Goal: Task Accomplishment & Management: Complete application form

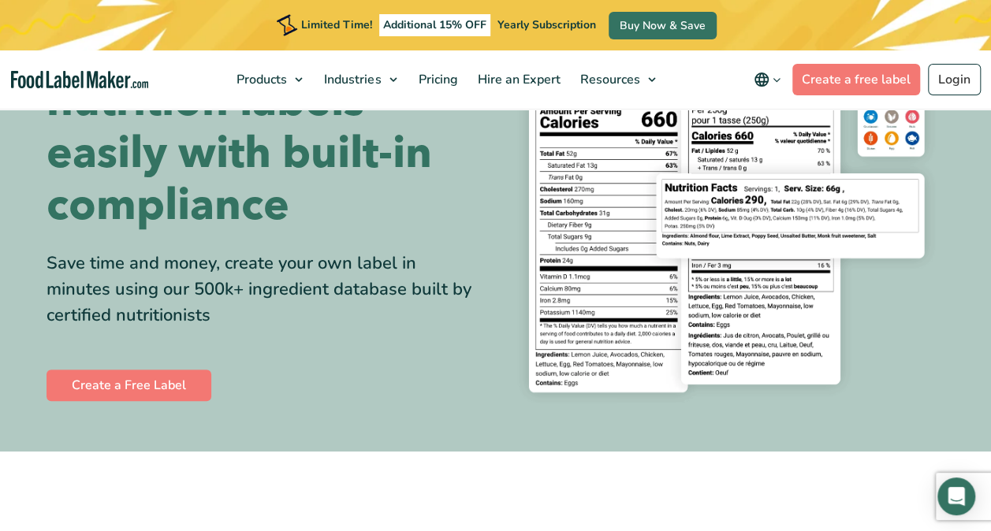
scroll to position [132, 0]
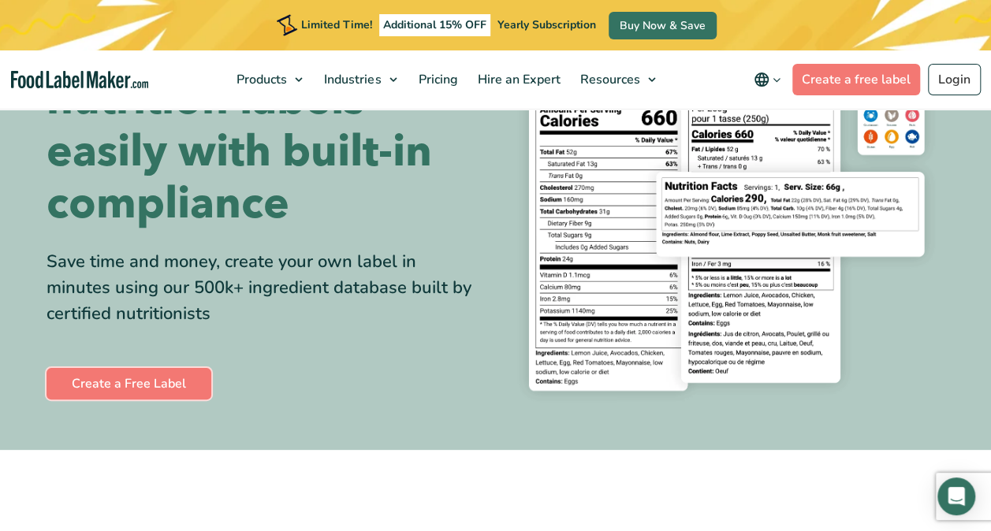
click at [194, 377] on link "Create a Free Label" at bounding box center [129, 384] width 165 height 32
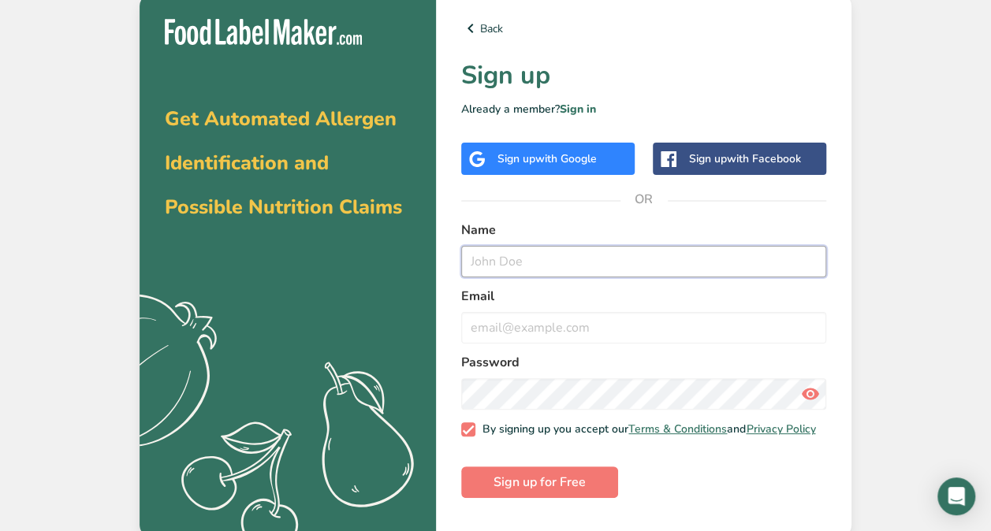
click at [527, 263] on input "text" at bounding box center [643, 262] width 365 height 32
type input "jm"
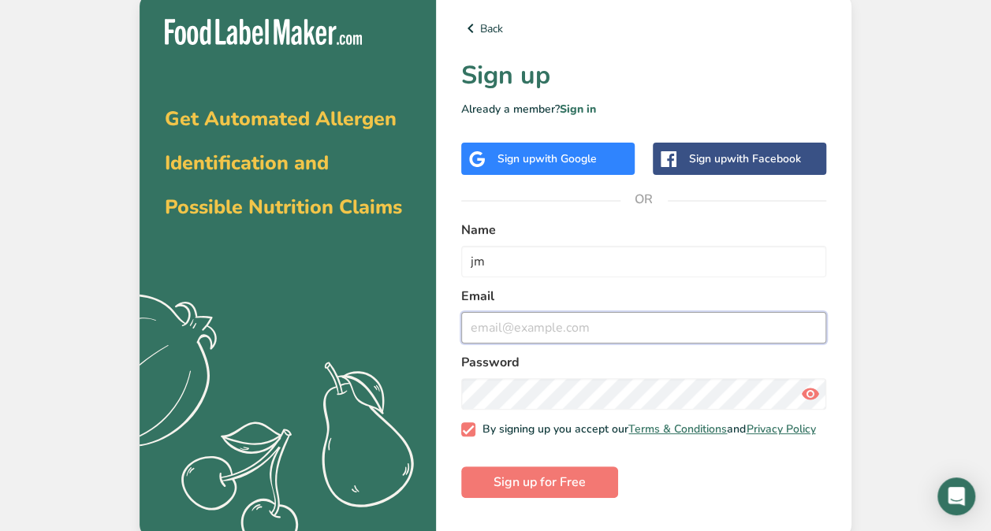
click at [509, 323] on input "email" at bounding box center [643, 328] width 365 height 32
click at [497, 490] on span "Sign up for Free" at bounding box center [540, 482] width 92 height 19
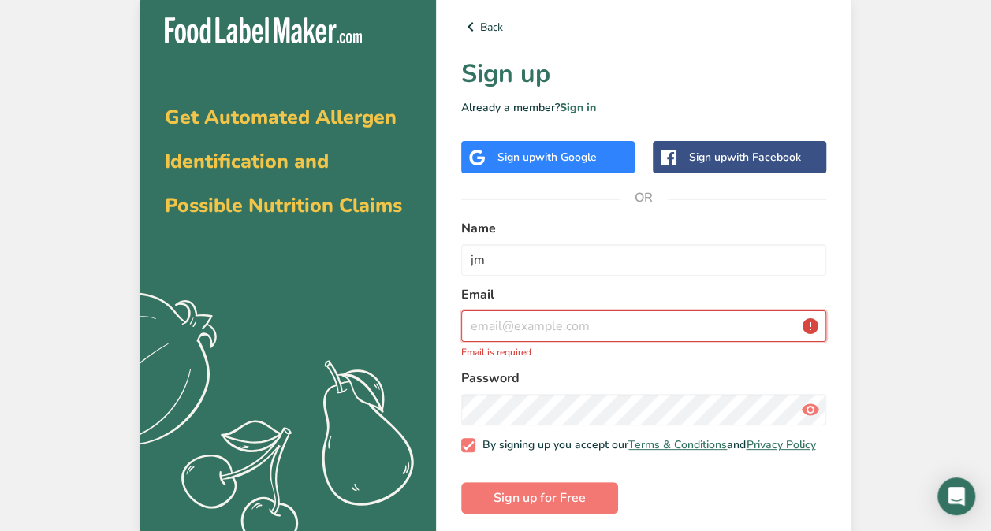
click at [574, 322] on input "email" at bounding box center [643, 327] width 365 height 32
type input "[EMAIL_ADDRESS][DOMAIN_NAME]"
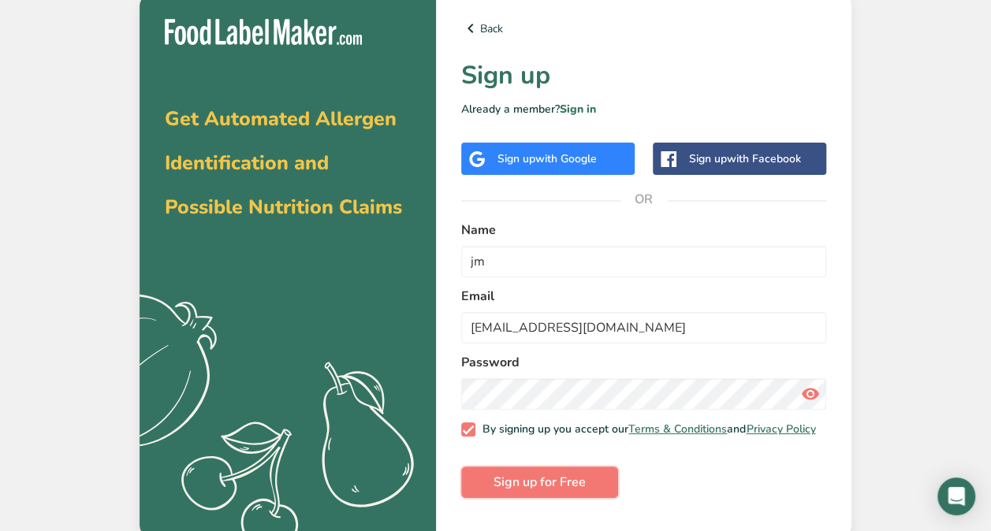
click at [526, 490] on span "Sign up for Free" at bounding box center [540, 482] width 92 height 19
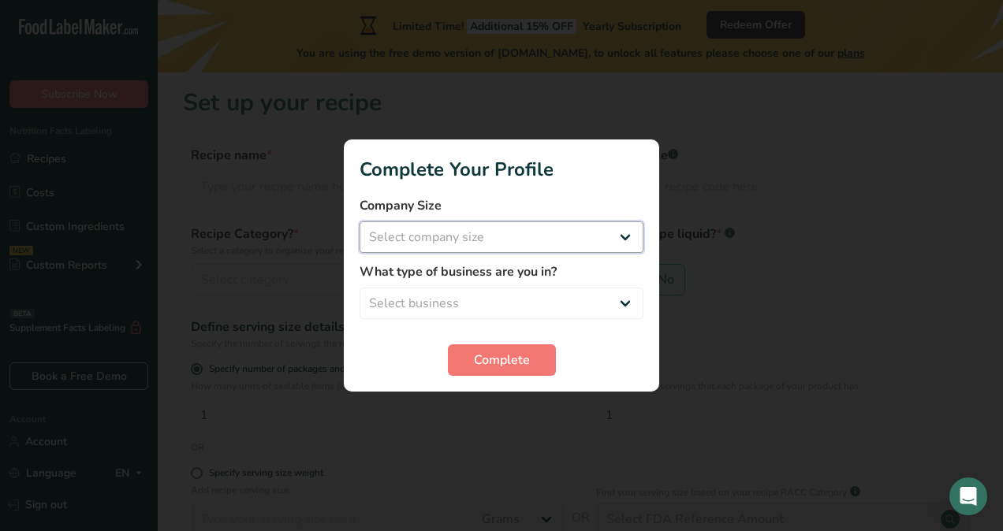
click at [522, 237] on select "Select company size Fewer than 10 Employees 10 to 50 Employees 51 to 500 Employ…" at bounding box center [501, 238] width 284 height 32
select select "3"
click at [359, 222] on select "Select company size Fewer than 10 Employees 10 to 50 Employees 51 to 500 Employ…" at bounding box center [501, 238] width 284 height 32
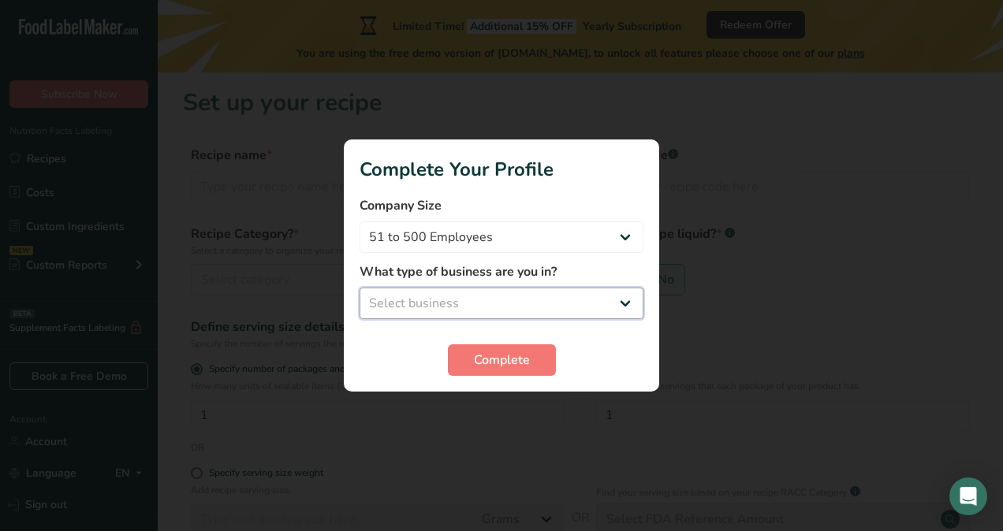
click at [509, 298] on select "Select business Packaged Food Manufacturer Restaurant & Cafe Bakery Meal Plans …" at bounding box center [501, 304] width 284 height 32
select select "4"
click at [359, 288] on select "Select business Packaged Food Manufacturer Restaurant & Cafe Bakery Meal Plans …" at bounding box center [501, 304] width 284 height 32
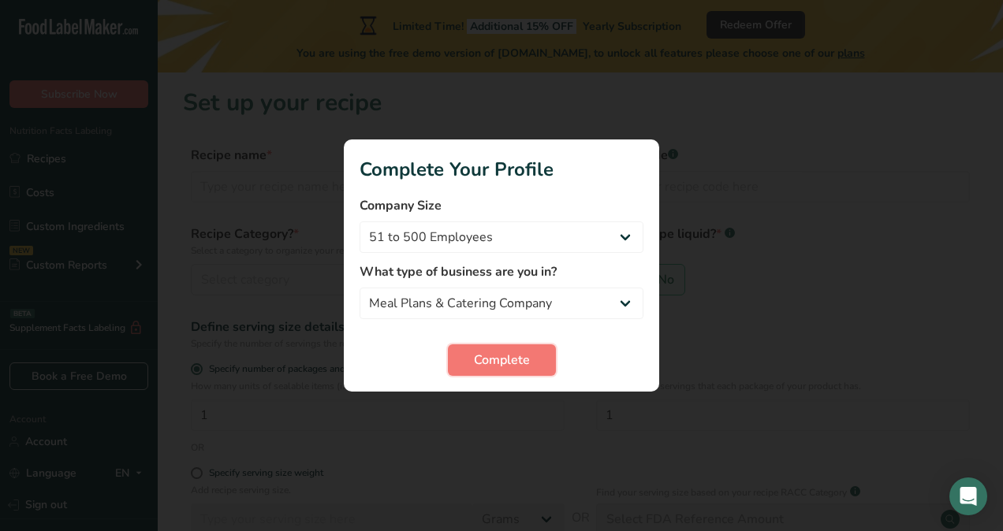
click at [490, 363] on span "Complete" at bounding box center [502, 360] width 56 height 19
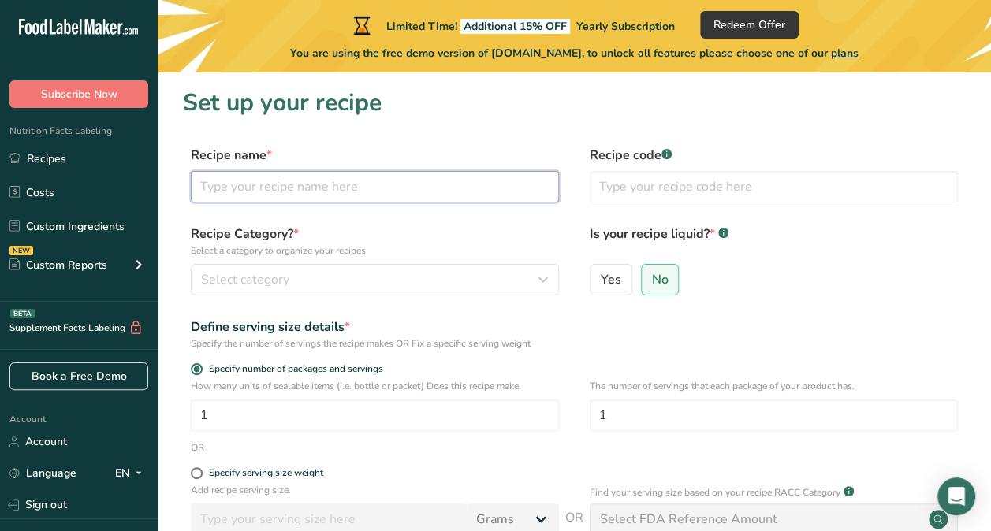
click at [261, 187] on input "text" at bounding box center [375, 187] width 368 height 32
type input "b"
type input "corn fritter"
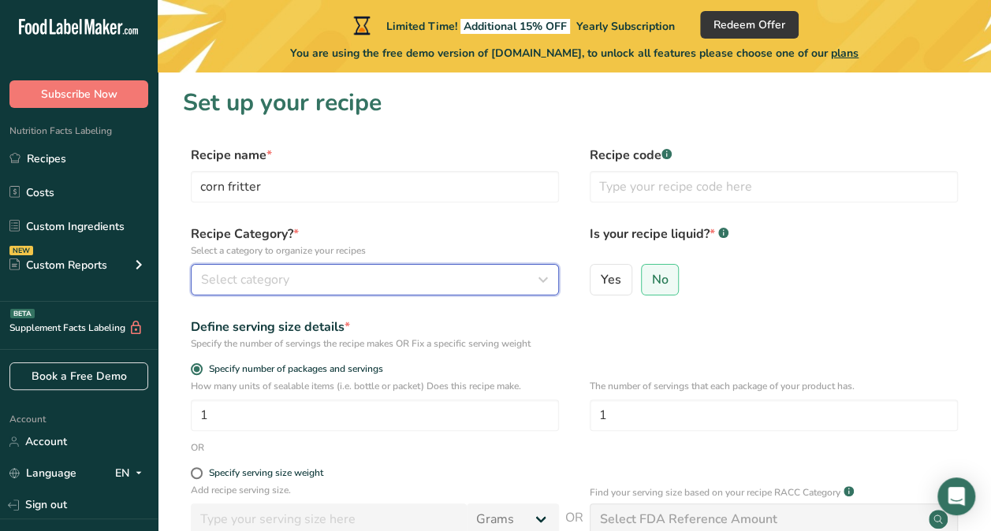
click at [259, 283] on span "Select category" at bounding box center [245, 279] width 88 height 19
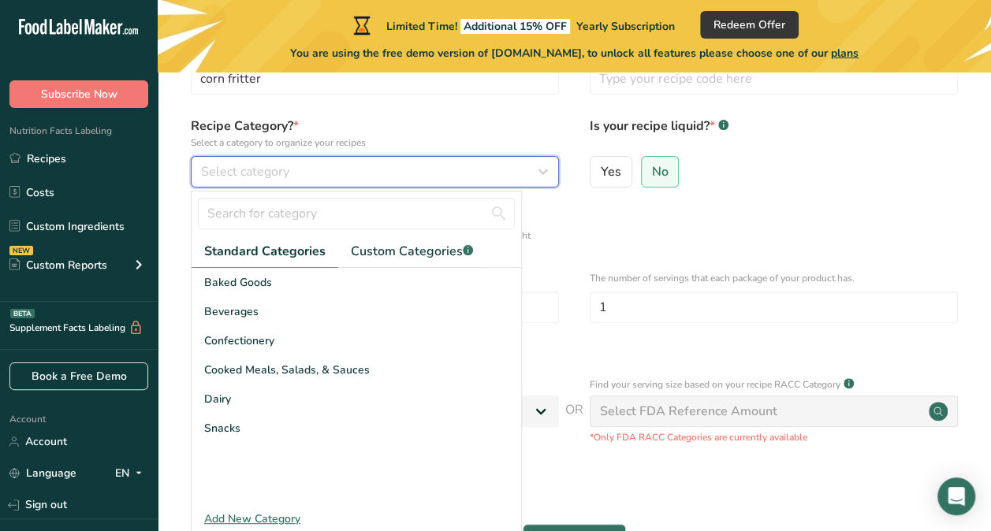
scroll to position [112, 0]
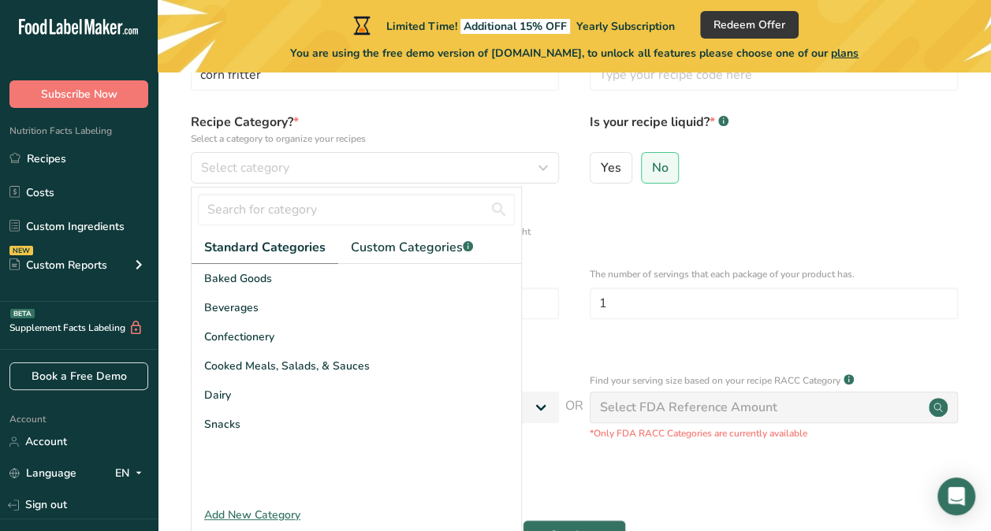
click at [333, 371] on span "Cooked Meals, Salads, & Sauces" at bounding box center [287, 366] width 166 height 17
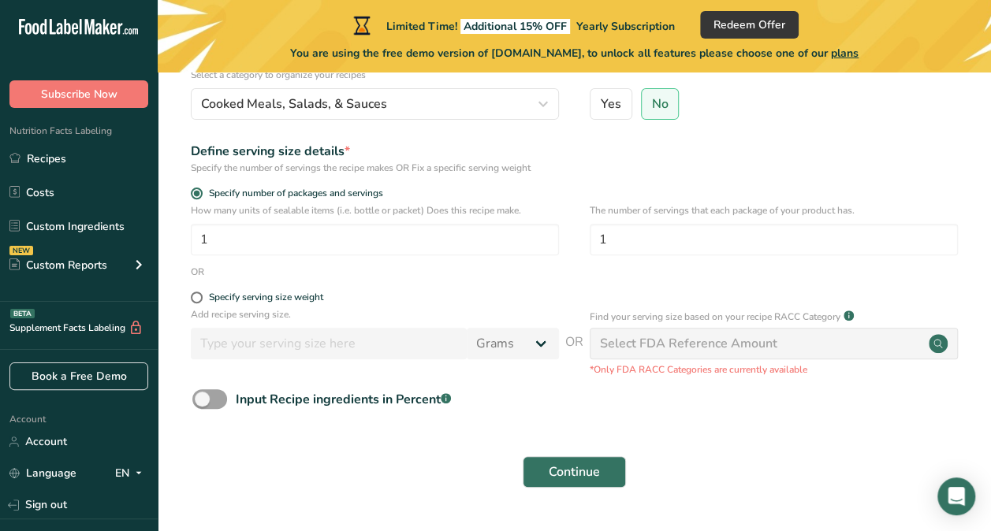
scroll to position [180, 0]
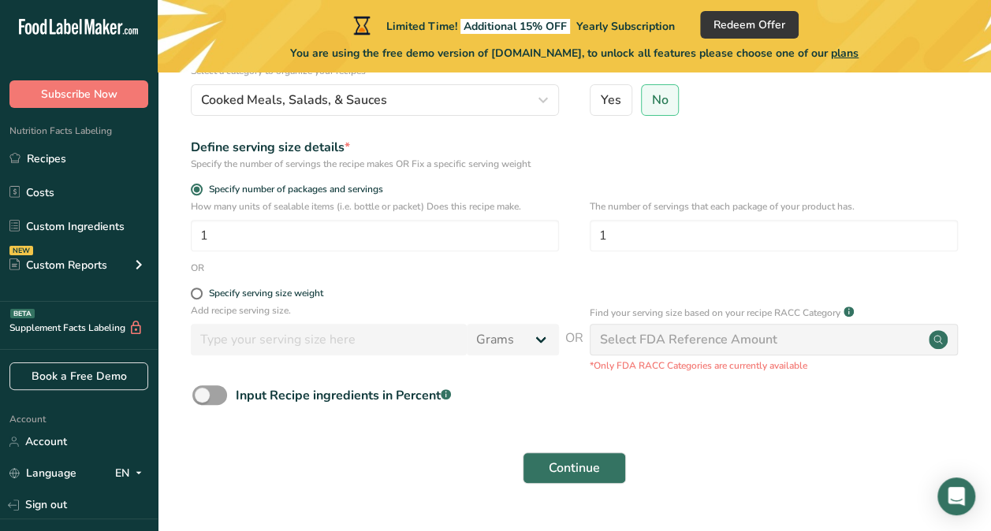
click at [203, 293] on span "Specify serving size weight" at bounding box center [263, 294] width 121 height 12
click at [201, 293] on input "Specify serving size weight" at bounding box center [196, 294] width 10 height 10
radio input "true"
radio input "false"
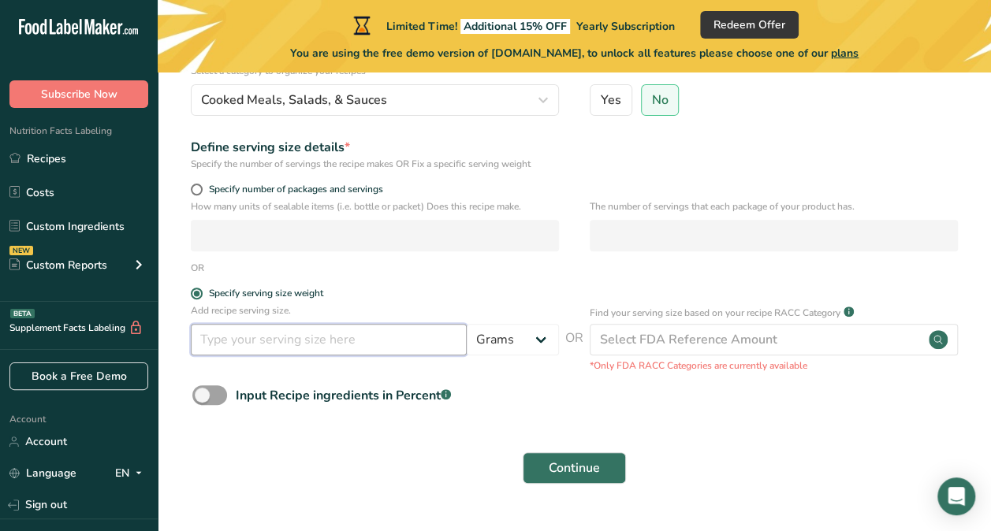
click at [240, 337] on input "number" at bounding box center [329, 340] width 276 height 32
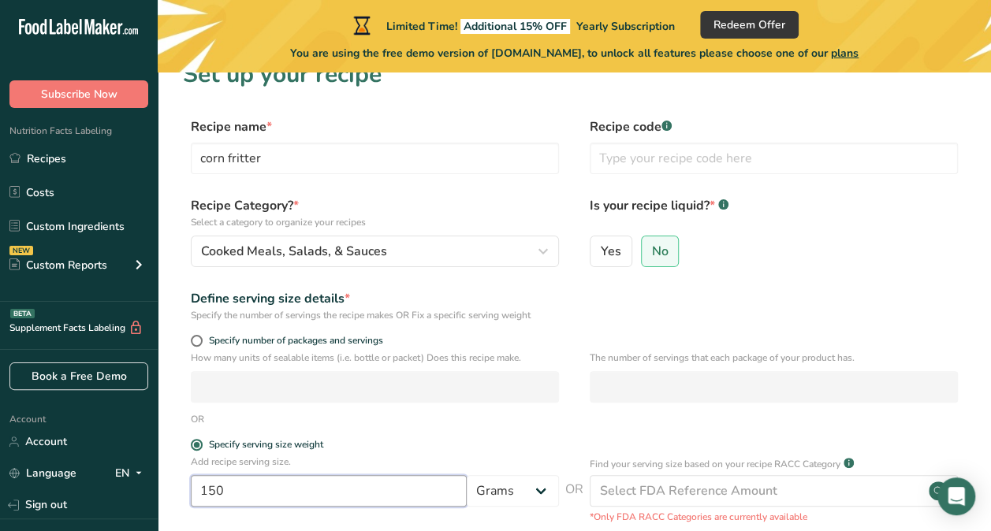
scroll to position [218, 0]
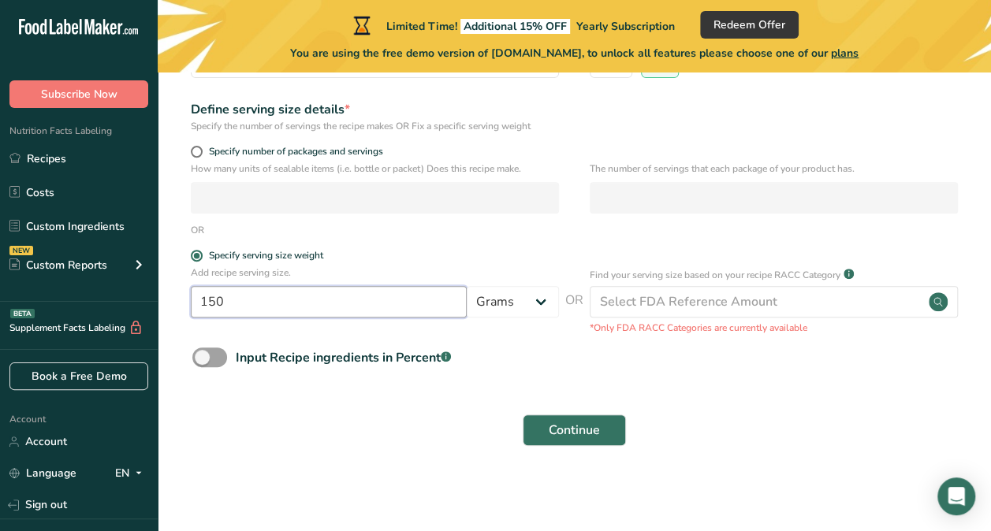
type input "150"
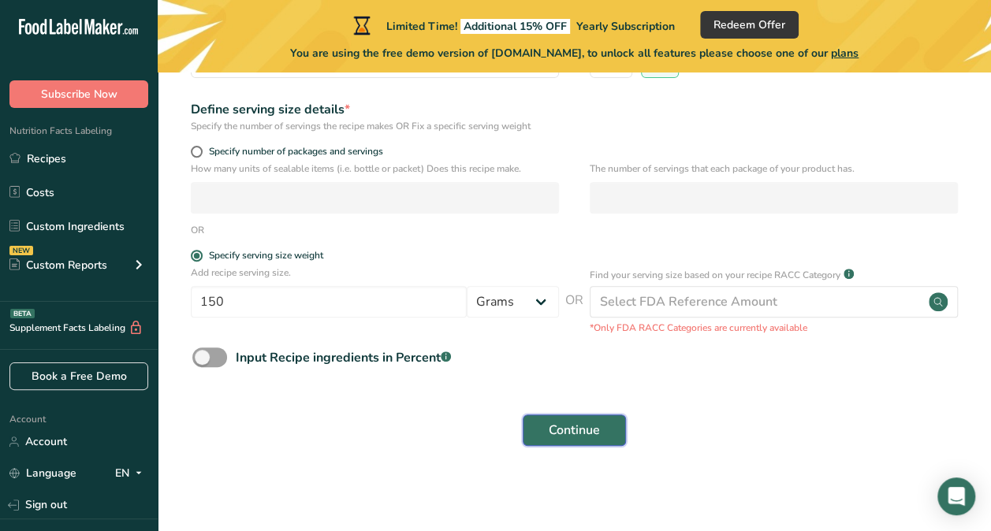
click at [572, 425] on span "Continue" at bounding box center [574, 430] width 51 height 19
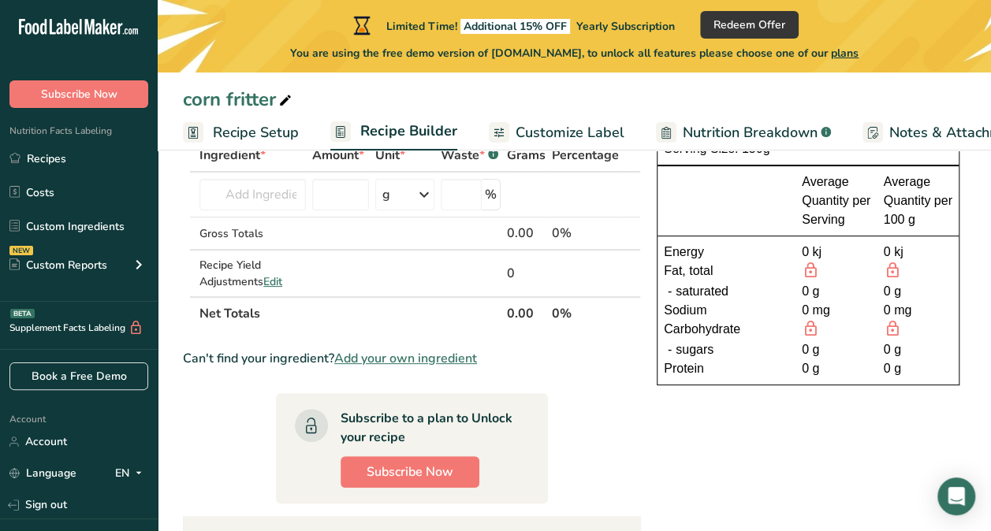
scroll to position [106, 0]
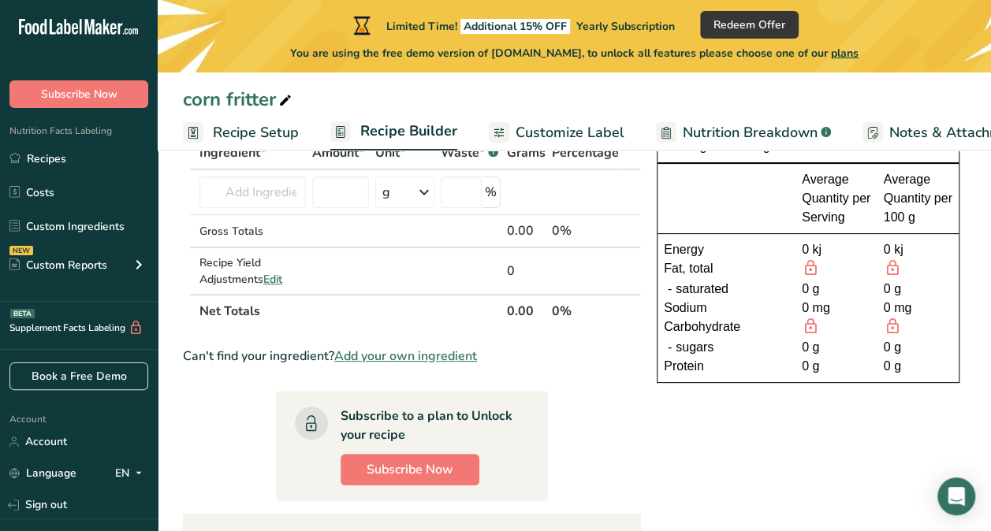
click at [430, 356] on span "Add your own ingredient" at bounding box center [405, 356] width 143 height 19
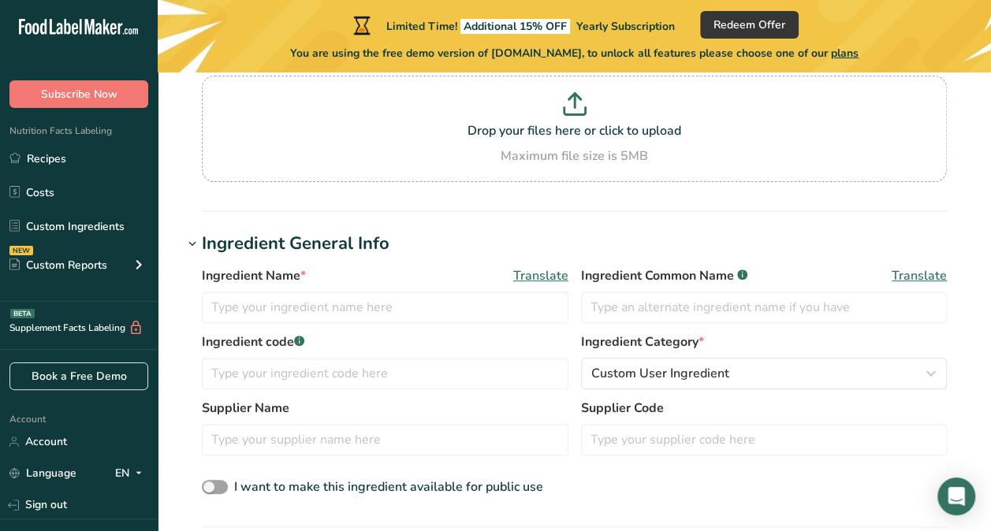
scroll to position [154, 0]
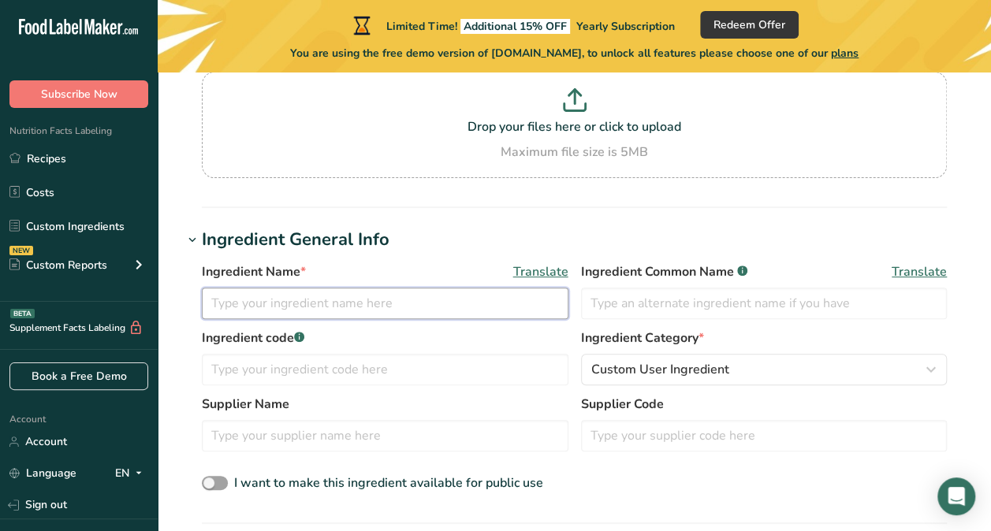
click at [345, 311] on input "text" at bounding box center [385, 304] width 367 height 32
type input "canned corn"
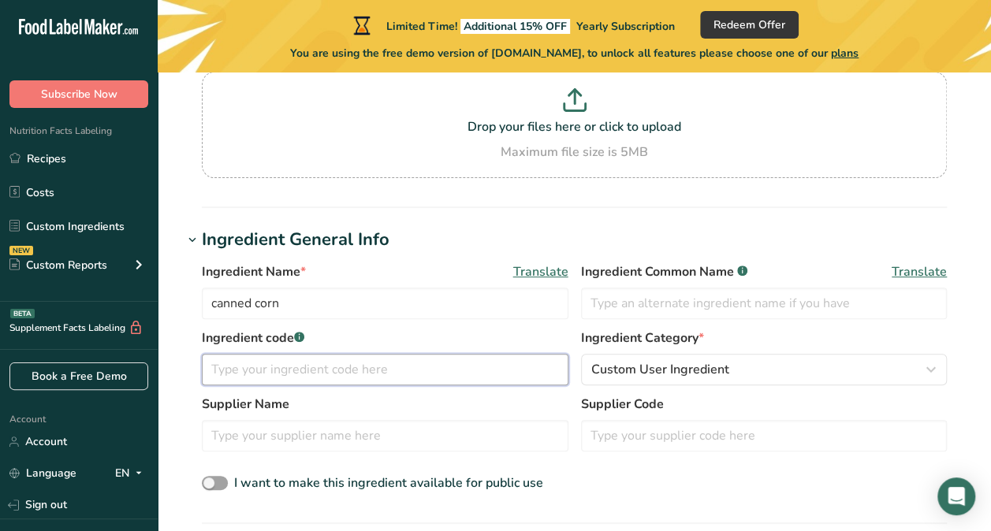
click at [322, 372] on input "text" at bounding box center [385, 370] width 367 height 32
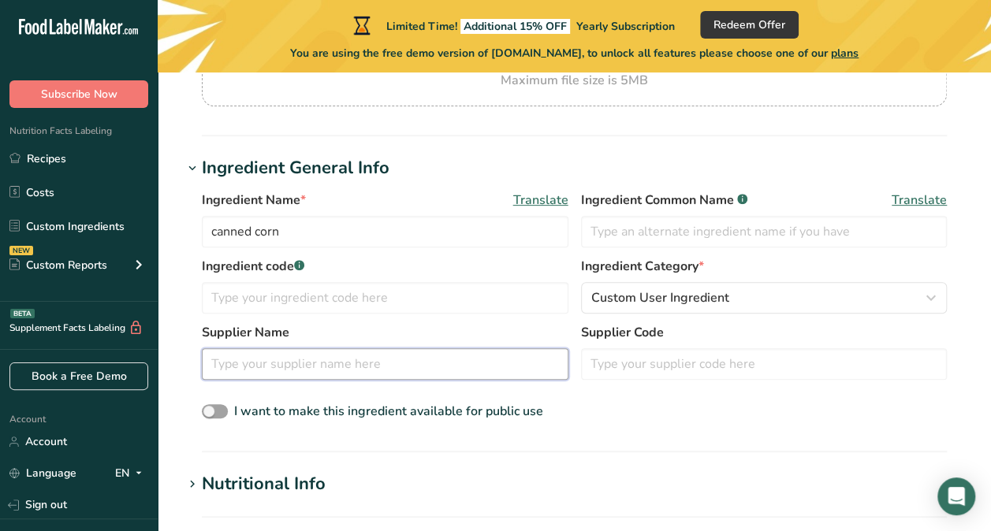
click at [263, 361] on input "text" at bounding box center [385, 364] width 367 height 32
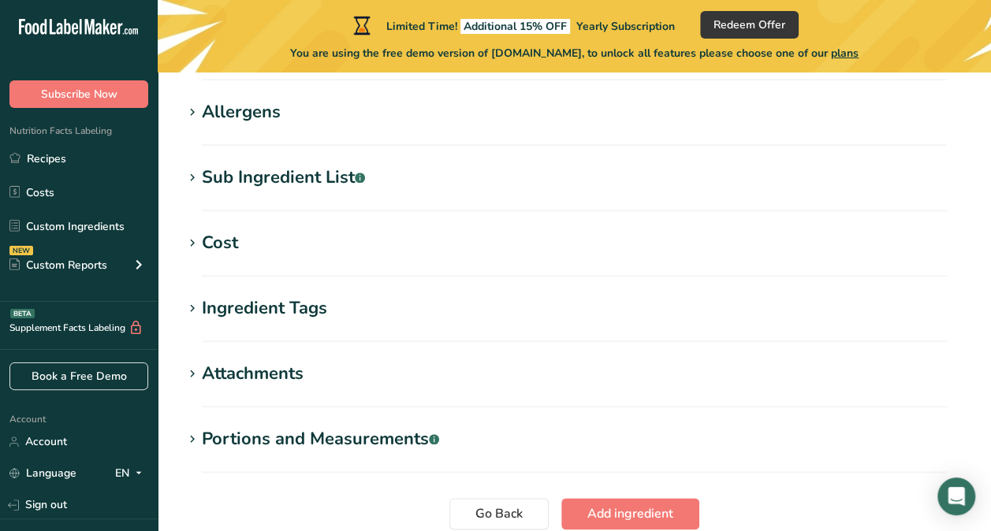
scroll to position [662, 0]
type input "coles"
click at [202, 241] on div "Cost" at bounding box center [220, 244] width 36 height 26
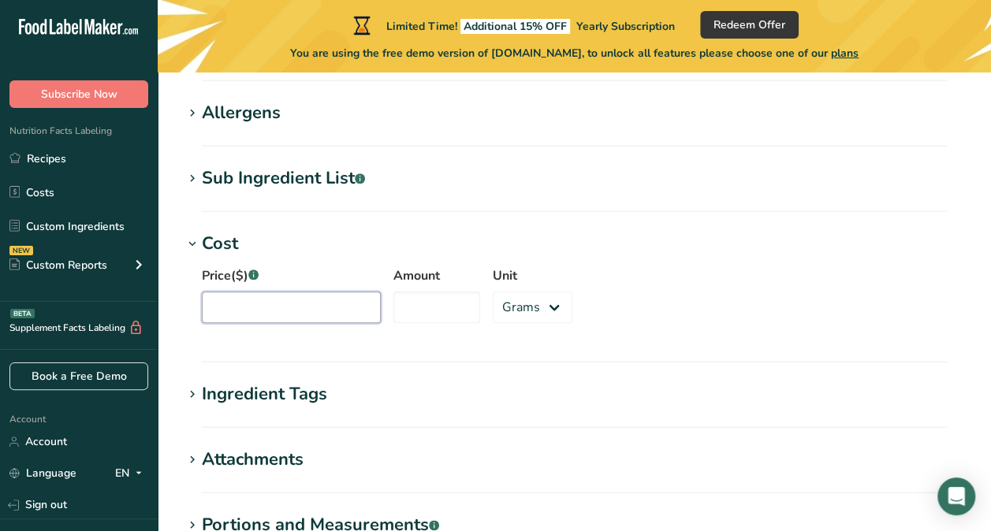
click at [236, 307] on input "Price($) .a-a{fill:#347362;}.b-a{fill:#fff;}" at bounding box center [291, 308] width 179 height 32
type input "1"
click at [464, 320] on input "Amount" at bounding box center [436, 308] width 87 height 32
type input "150"
click at [525, 400] on h1 "Ingredient Tags" at bounding box center [574, 395] width 783 height 26
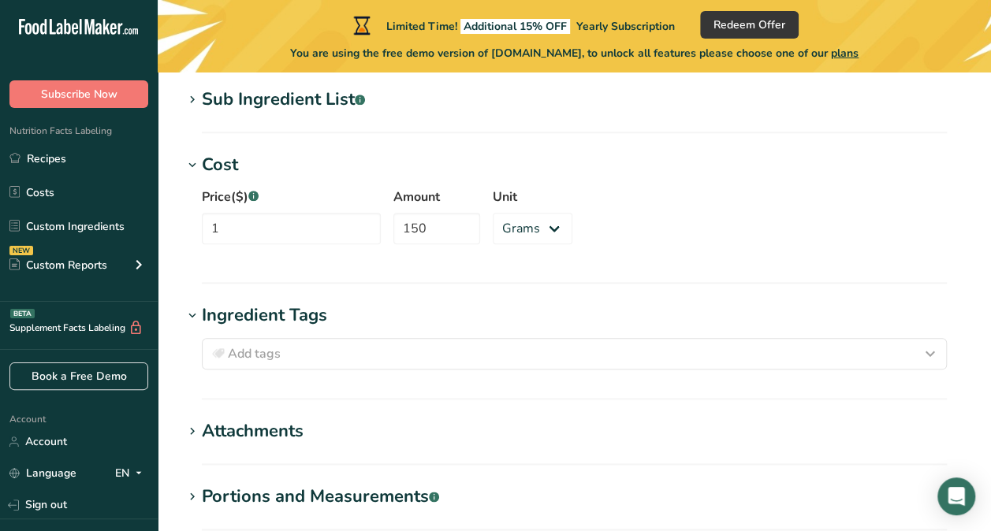
scroll to position [806, 0]
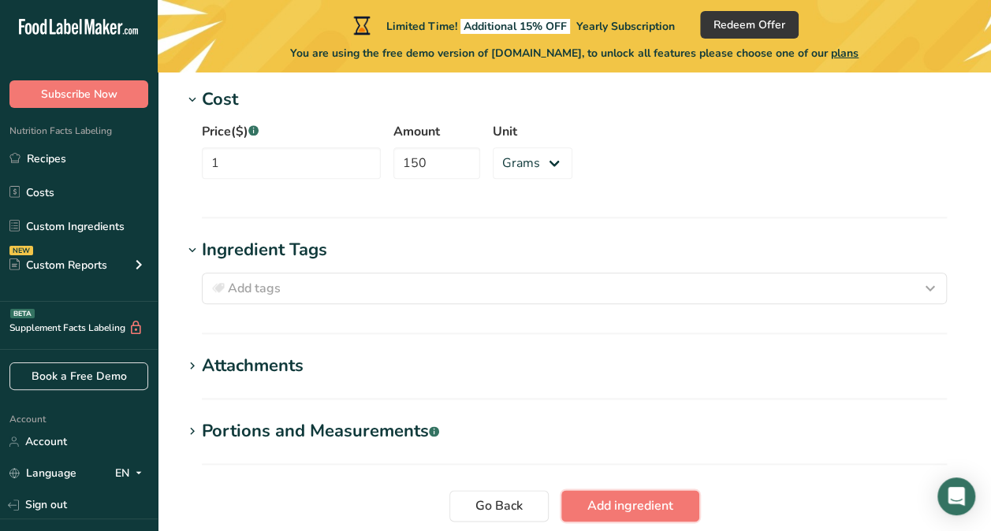
click at [590, 500] on span "Add ingredient" at bounding box center [630, 506] width 86 height 19
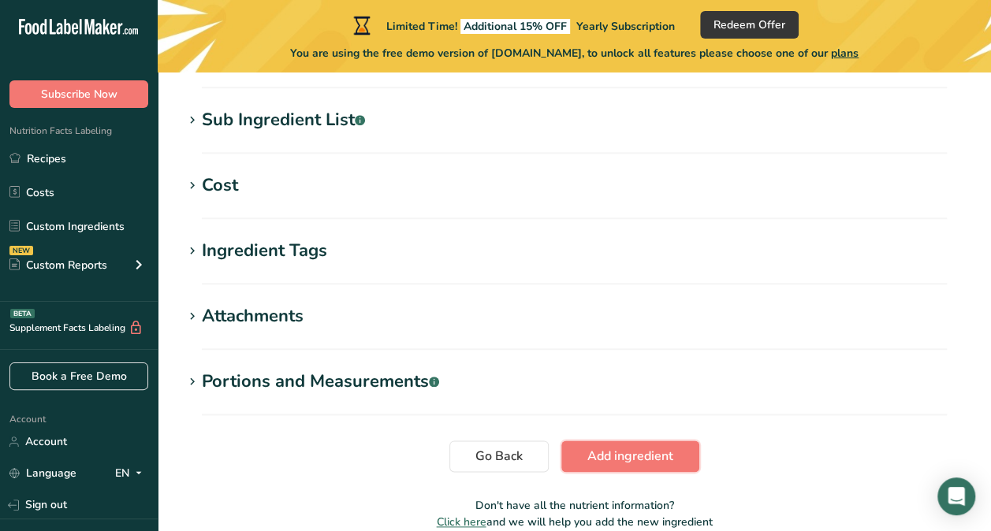
scroll to position [289, 0]
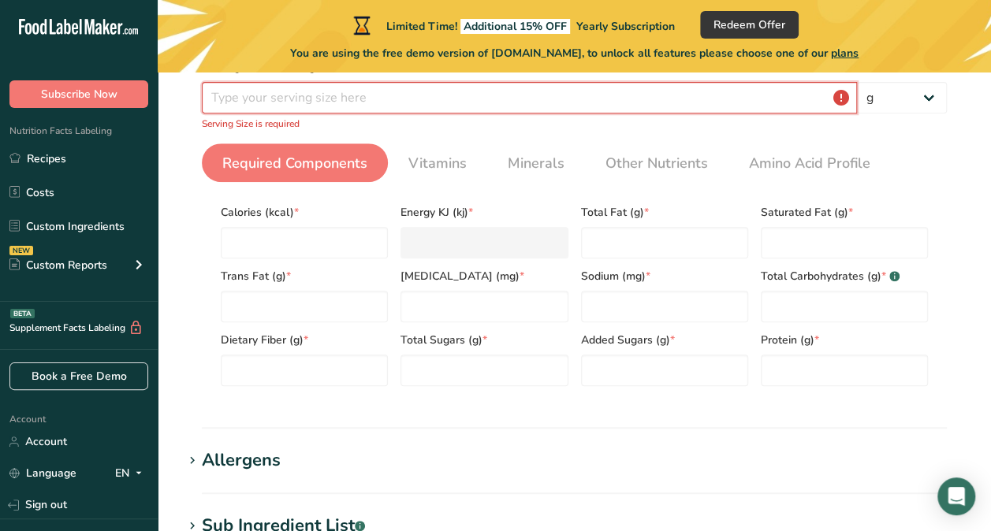
click at [293, 101] on input "number" at bounding box center [529, 98] width 655 height 32
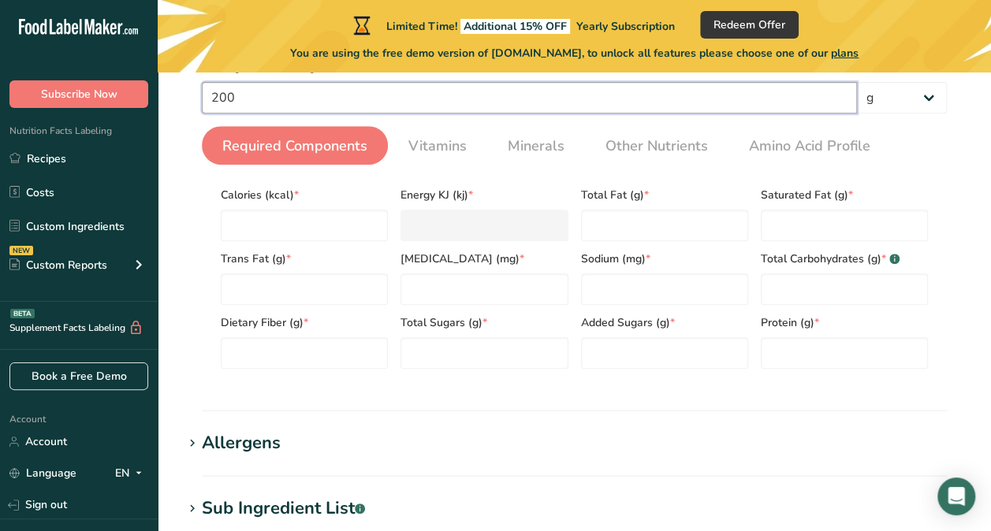
type input "200"
click at [506, 448] on h1 "Allergens" at bounding box center [574, 443] width 783 height 26
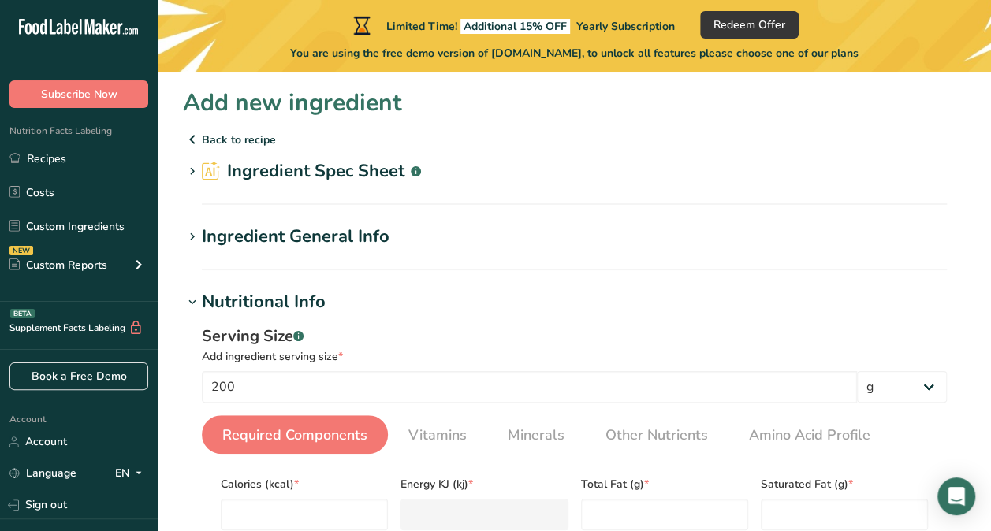
scroll to position [98, 0]
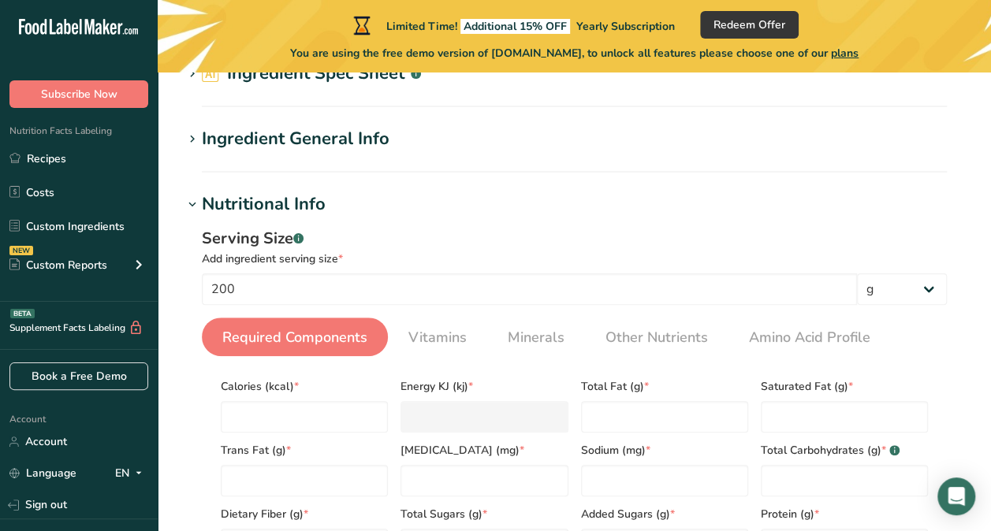
click at [441, 347] on span "Vitamins" at bounding box center [437, 337] width 58 height 21
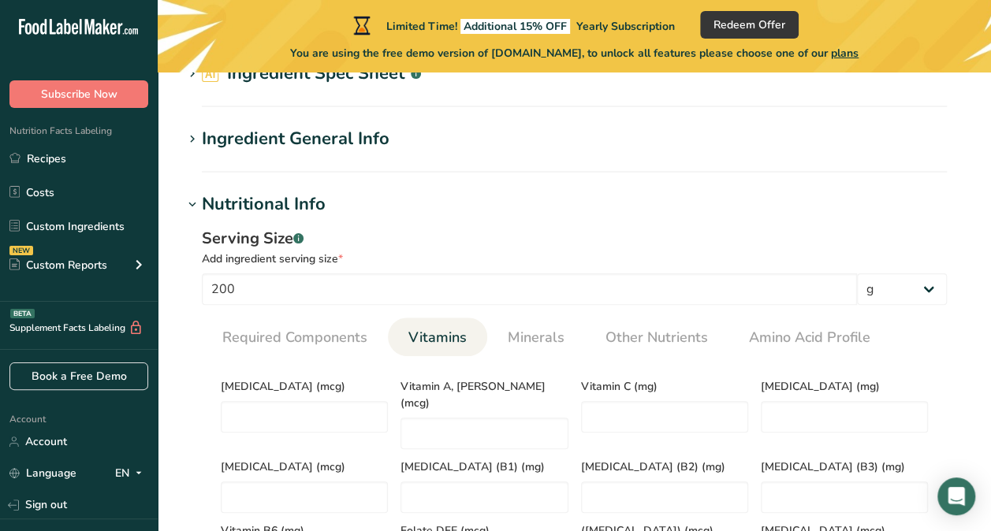
click at [434, 385] on span "Vitamin A, [PERSON_NAME] (mcg)" at bounding box center [483, 394] width 167 height 33
click at [534, 341] on span "Minerals" at bounding box center [536, 337] width 57 height 21
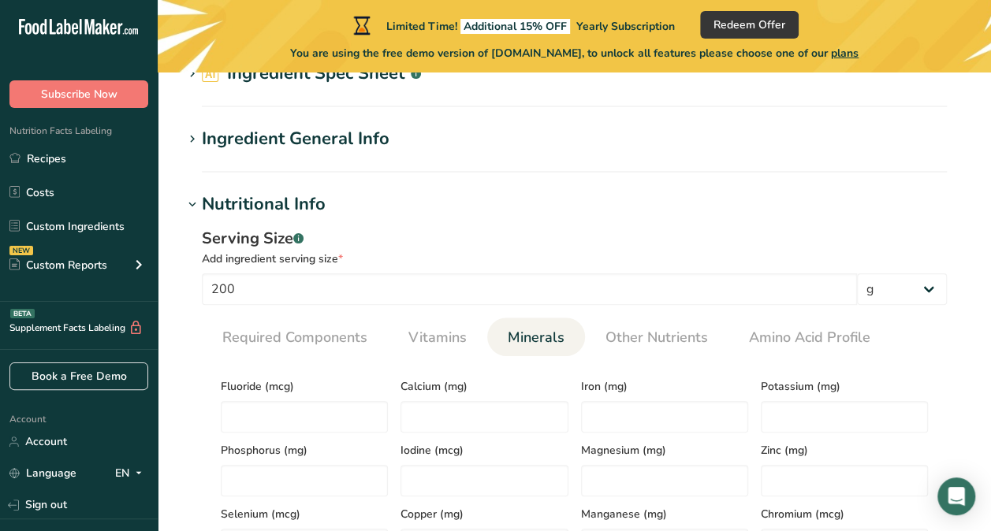
click at [620, 393] on span "Iron (mg)" at bounding box center [664, 386] width 167 height 17
click at [598, 389] on span "Iron (mg)" at bounding box center [664, 386] width 167 height 17
click at [649, 340] on span "Other Nutrients" at bounding box center [656, 337] width 102 height 21
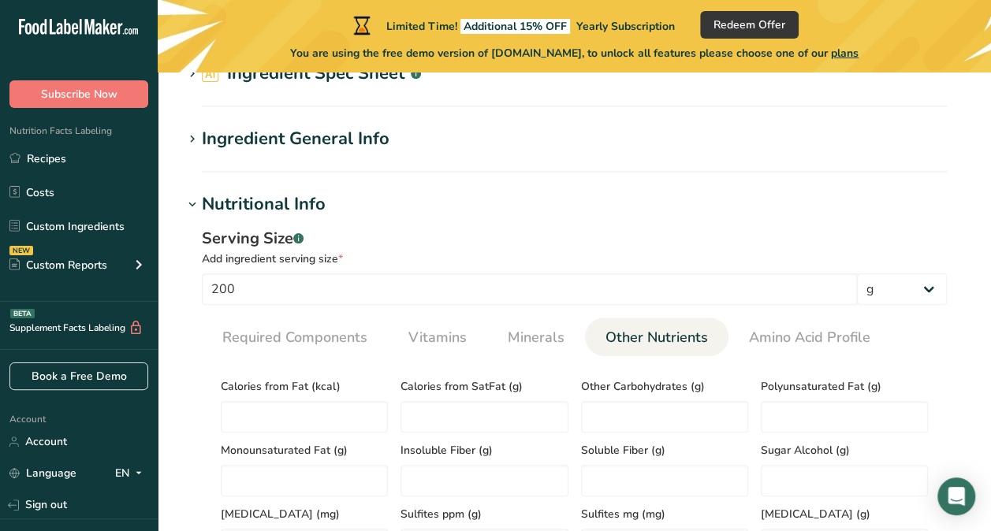
click at [795, 341] on span "Amino Acid Profile" at bounding box center [809, 337] width 121 height 21
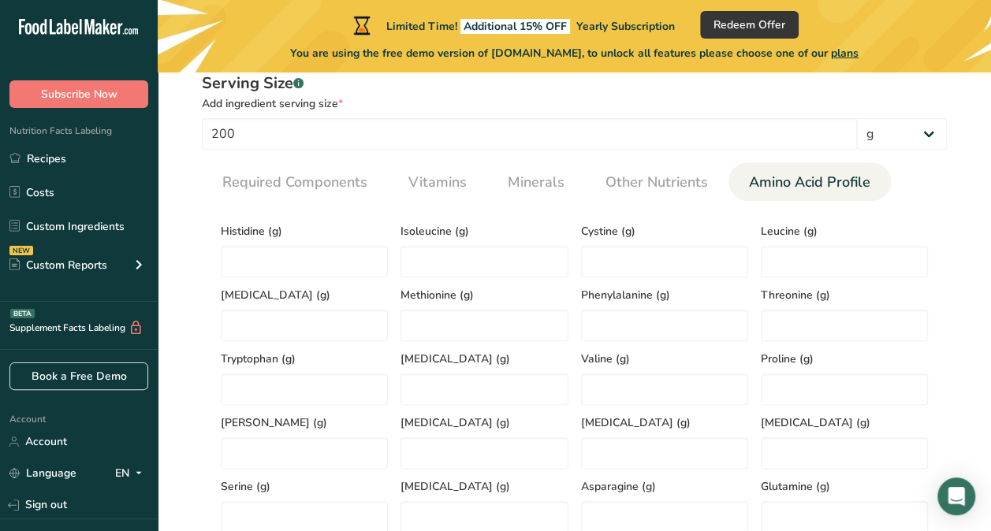
scroll to position [254, 0]
click at [810, 236] on span "Leucine (g)" at bounding box center [844, 230] width 167 height 17
click at [809, 259] on input "number" at bounding box center [844, 261] width 167 height 32
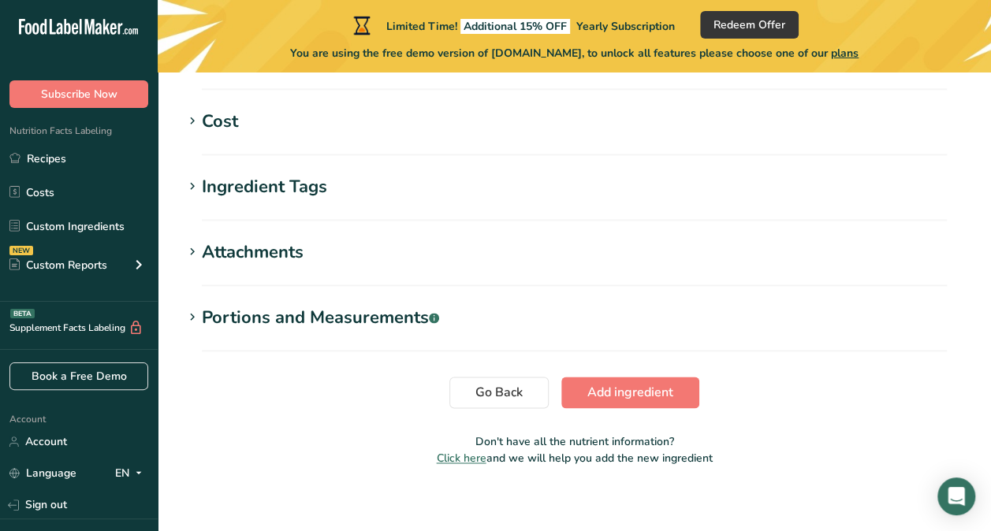
type input "5"
click at [583, 393] on button "Add ingredient" at bounding box center [630, 393] width 138 height 32
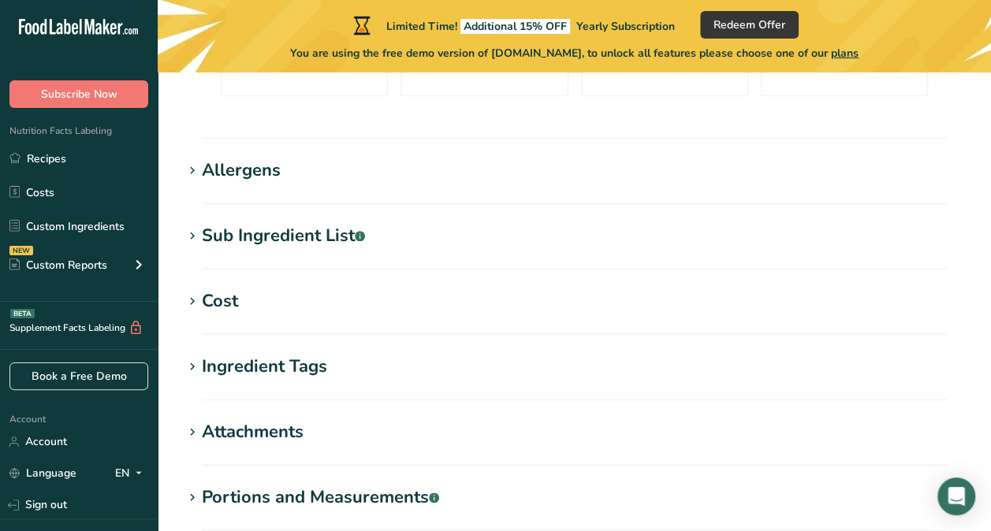
scroll to position [881, 0]
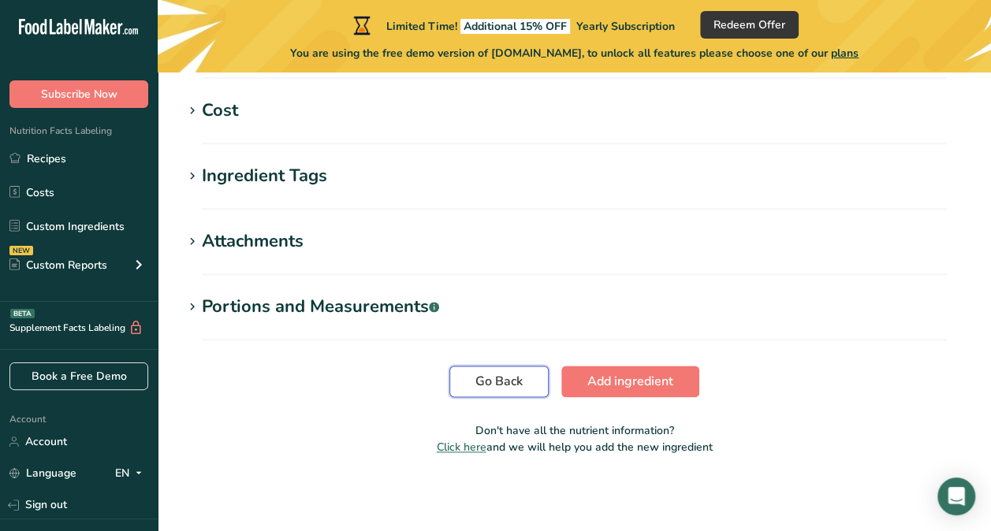
click at [520, 390] on span "Go Back" at bounding box center [498, 381] width 47 height 19
